Goal: Task Accomplishment & Management: Use online tool/utility

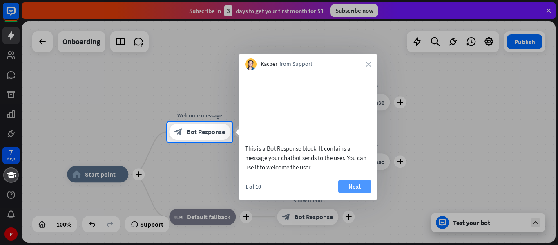
click at [358, 193] on button "Next" at bounding box center [354, 186] width 33 height 13
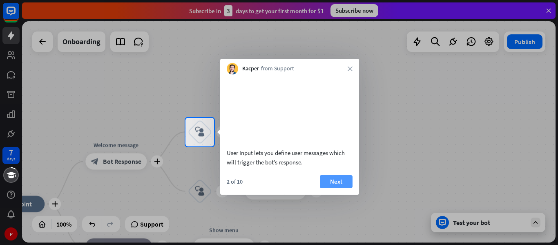
click at [342, 188] on button "Next" at bounding box center [336, 181] width 33 height 13
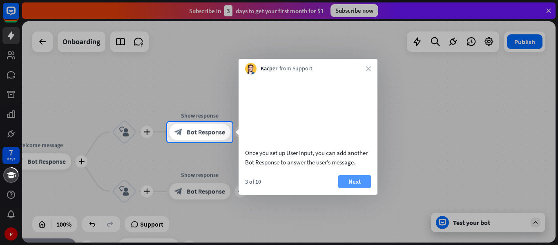
click at [348, 188] on button "Next" at bounding box center [354, 181] width 33 height 13
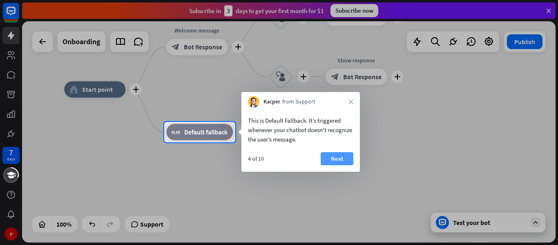
click at [335, 160] on button "Next" at bounding box center [337, 158] width 33 height 13
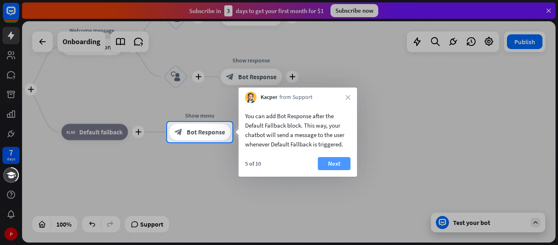
click at [335, 164] on button "Next" at bounding box center [334, 163] width 33 height 13
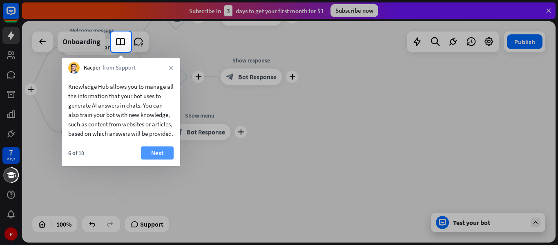
click at [159, 159] on button "Next" at bounding box center [157, 152] width 33 height 13
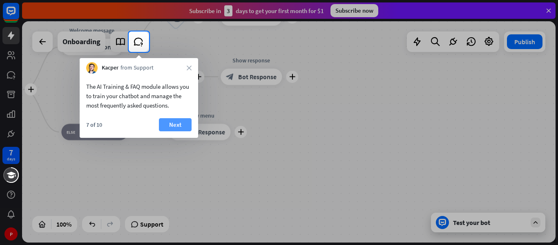
click at [171, 125] on button "Next" at bounding box center [175, 124] width 33 height 13
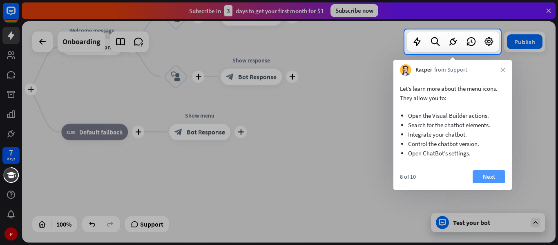
click at [487, 172] on button "Next" at bounding box center [489, 176] width 33 height 13
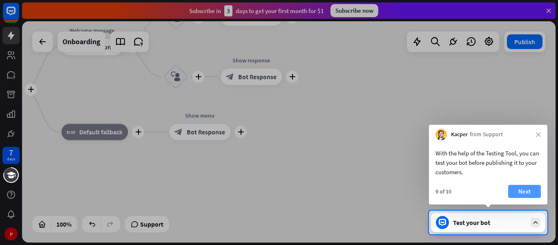
click at [527, 189] on button "Next" at bounding box center [524, 191] width 33 height 13
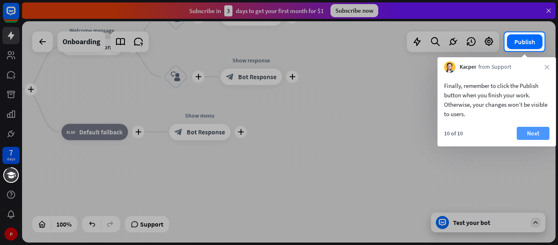
click at [536, 136] on button "Next" at bounding box center [533, 133] width 33 height 13
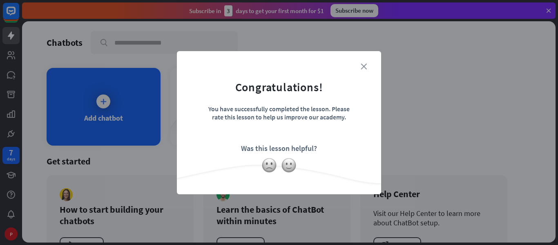
click at [366, 66] on icon "close" at bounding box center [364, 66] width 6 height 6
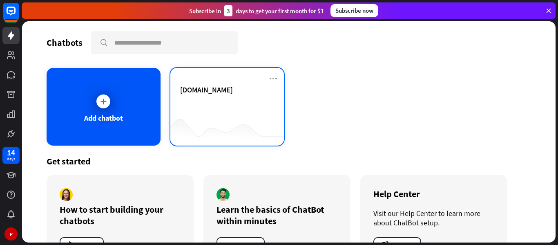
click at [208, 94] on span "[DOMAIN_NAME]" at bounding box center [206, 89] width 53 height 9
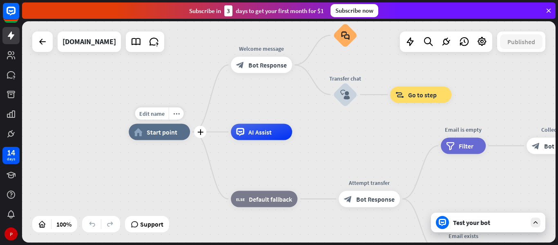
click at [166, 134] on span "Start point" at bounding box center [162, 132] width 31 height 8
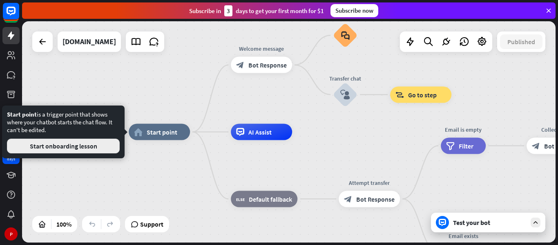
click at [78, 147] on button "Start onboarding lesson" at bounding box center [63, 145] width 113 height 15
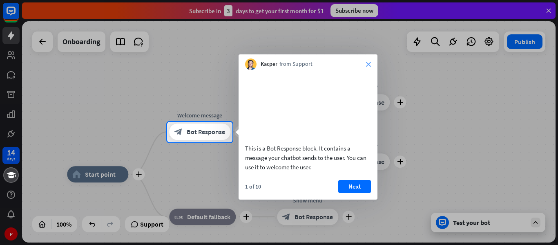
click at [368, 64] on icon "close" at bounding box center [368, 64] width 5 height 5
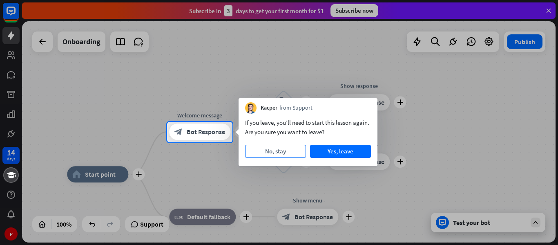
click at [280, 151] on button "No, stay" at bounding box center [275, 151] width 61 height 13
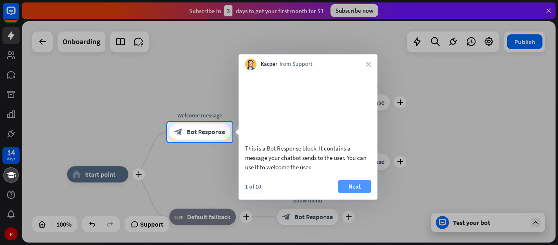
click at [344, 193] on button "Next" at bounding box center [354, 186] width 33 height 13
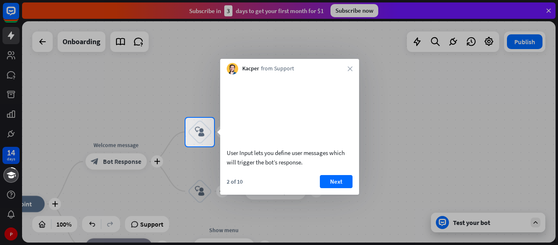
click at [335, 194] on div "2 of 10 Next" at bounding box center [289, 185] width 139 height 20
click at [337, 188] on button "Next" at bounding box center [336, 181] width 33 height 13
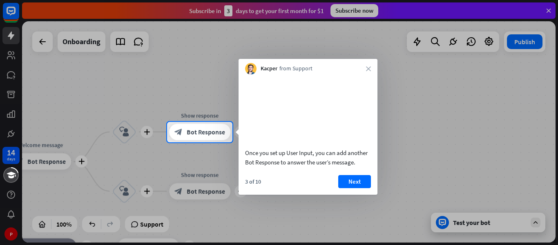
click at [514, 228] on div at bounding box center [279, 193] width 558 height 103
click at [537, 224] on div at bounding box center [279, 193] width 558 height 103
click at [354, 185] on button "Next" at bounding box center [354, 181] width 33 height 13
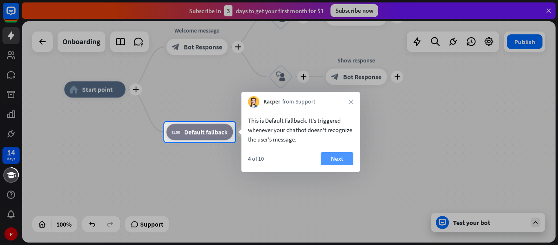
click at [335, 161] on button "Next" at bounding box center [337, 158] width 33 height 13
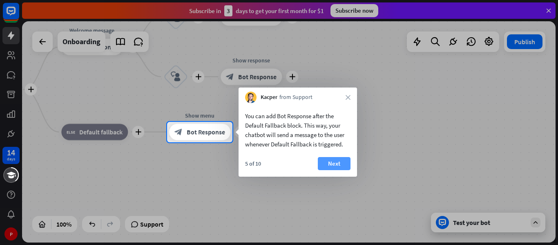
click at [345, 163] on button "Next" at bounding box center [334, 163] width 33 height 13
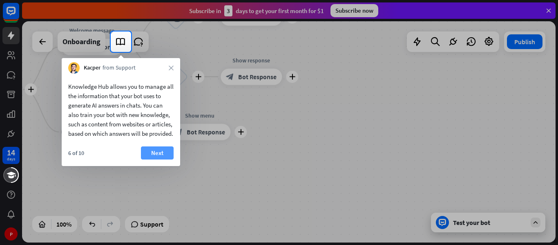
click at [164, 159] on button "Next" at bounding box center [157, 152] width 33 height 13
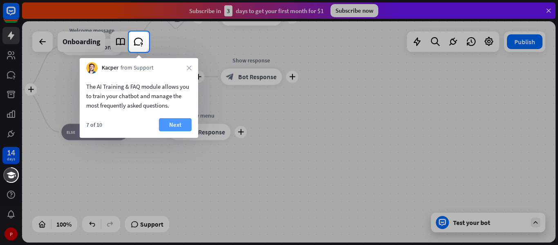
click at [171, 127] on button "Next" at bounding box center [175, 124] width 33 height 13
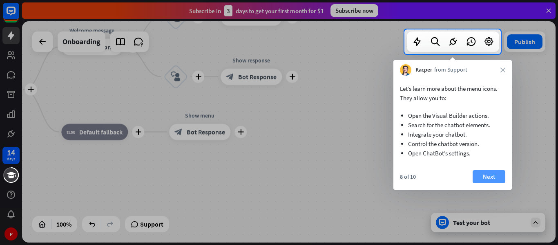
click at [490, 176] on button "Next" at bounding box center [489, 176] width 33 height 13
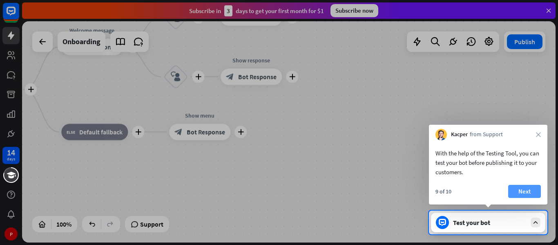
click at [520, 190] on button "Next" at bounding box center [524, 191] width 33 height 13
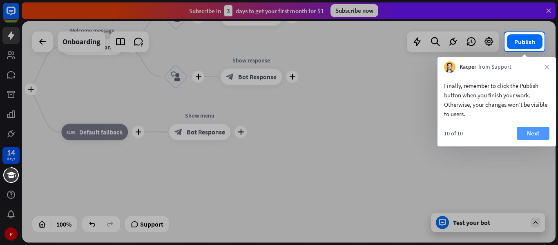
click at [531, 136] on button "Next" at bounding box center [533, 133] width 33 height 13
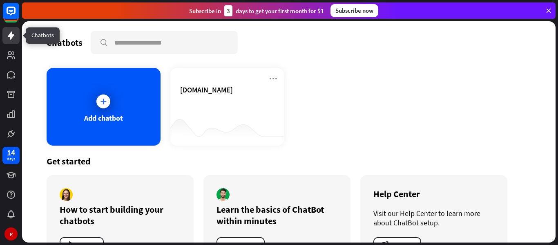
click at [10, 36] on icon at bounding box center [11, 35] width 7 height 8
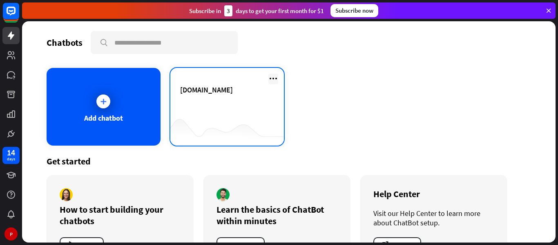
click at [270, 76] on icon at bounding box center [273, 79] width 10 height 10
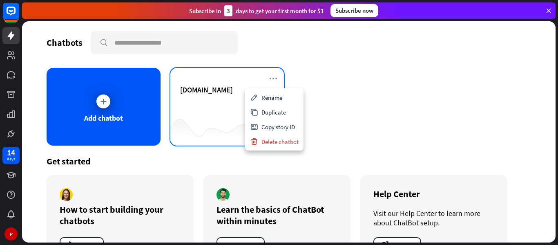
click at [206, 106] on div "[DOMAIN_NAME]" at bounding box center [227, 99] width 94 height 29
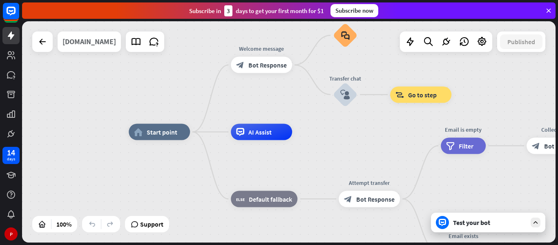
click at [116, 45] on div "[DOMAIN_NAME]" at bounding box center [90, 41] width 54 height 20
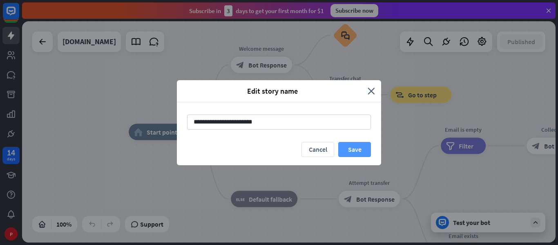
click at [357, 149] on button "Save" at bounding box center [354, 149] width 33 height 15
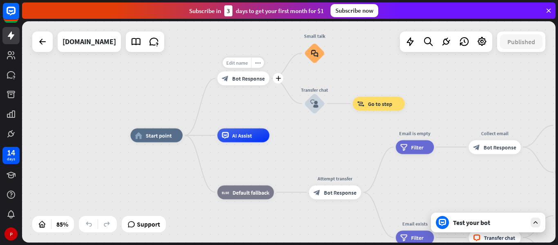
click at [243, 62] on span "Edit name" at bounding box center [237, 63] width 22 height 6
click at [263, 66] on input "**********" at bounding box center [243, 63] width 49 height 10
type input "*"
type input "**********"
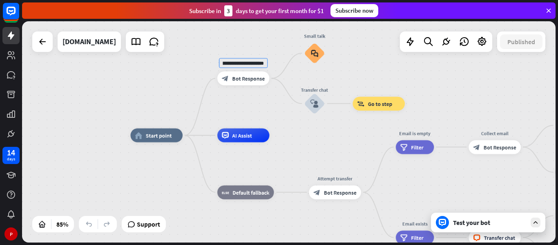
click at [284, 63] on div "**********" at bounding box center [289, 131] width 534 height 221
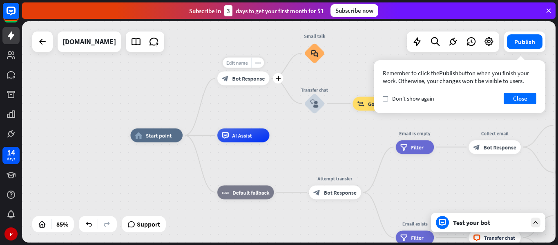
click at [239, 65] on span "Edit name" at bounding box center [237, 63] width 22 height 6
drag, startPoint x: 267, startPoint y: 64, endPoint x: 199, endPoint y: 64, distance: 67.4
click at [199, 64] on div "**********" at bounding box center [289, 131] width 534 height 221
click at [277, 80] on icon "plus" at bounding box center [277, 78] width 5 height 5
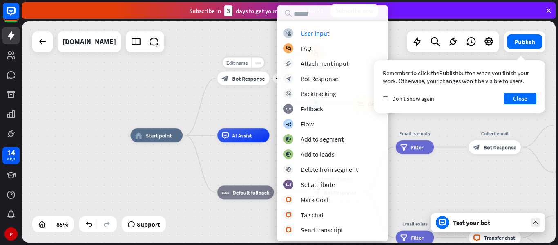
click at [253, 82] on div "block_bot_response Bot Response" at bounding box center [243, 78] width 52 height 14
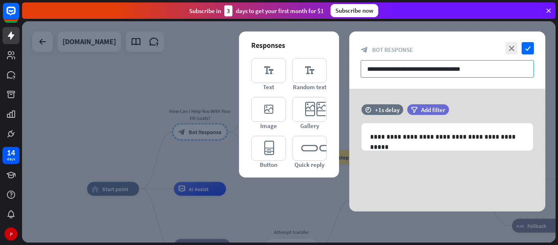
click at [483, 71] on input "**********" at bounding box center [447, 69] width 173 height 18
drag, startPoint x: 473, startPoint y: 71, endPoint x: 348, endPoint y: 64, distance: 125.2
click at [348, 64] on div "**********" at bounding box center [289, 131] width 534 height 221
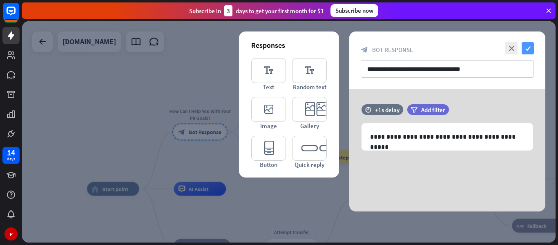
click at [529, 48] on icon "check" at bounding box center [528, 48] width 12 height 12
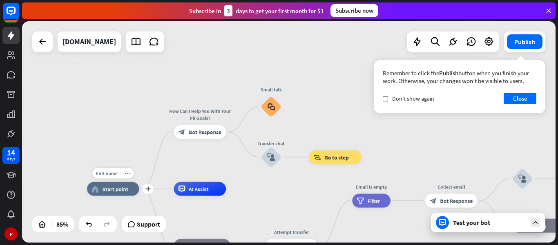
click at [111, 194] on div "home_2 Start point" at bounding box center [113, 189] width 52 height 14
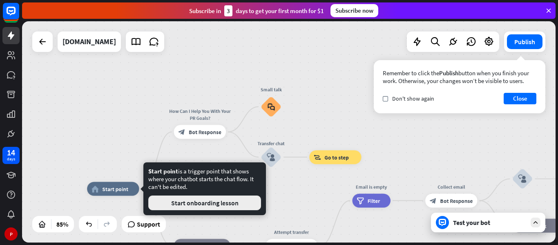
click at [210, 203] on button "Start onboarding lesson" at bounding box center [204, 202] width 113 height 15
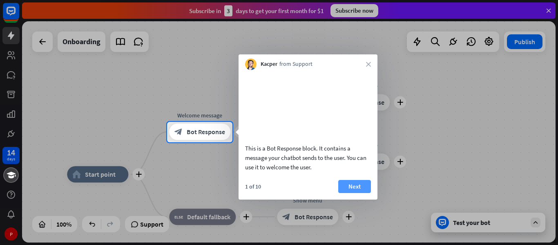
click at [357, 193] on button "Next" at bounding box center [354, 186] width 33 height 13
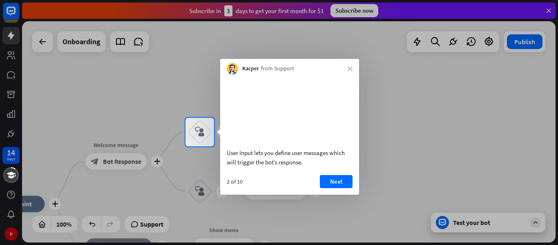
click at [10, 57] on div at bounding box center [279, 59] width 558 height 118
